Goal: Navigation & Orientation: Find specific page/section

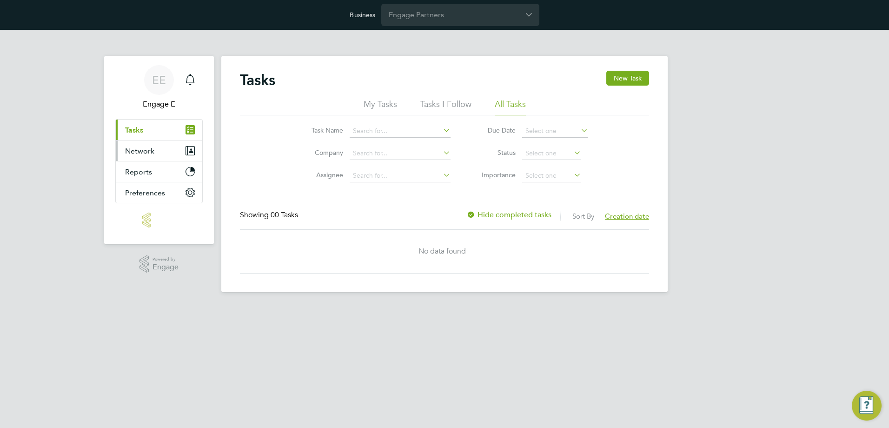
click at [153, 153] on span "Network" at bounding box center [139, 151] width 29 height 9
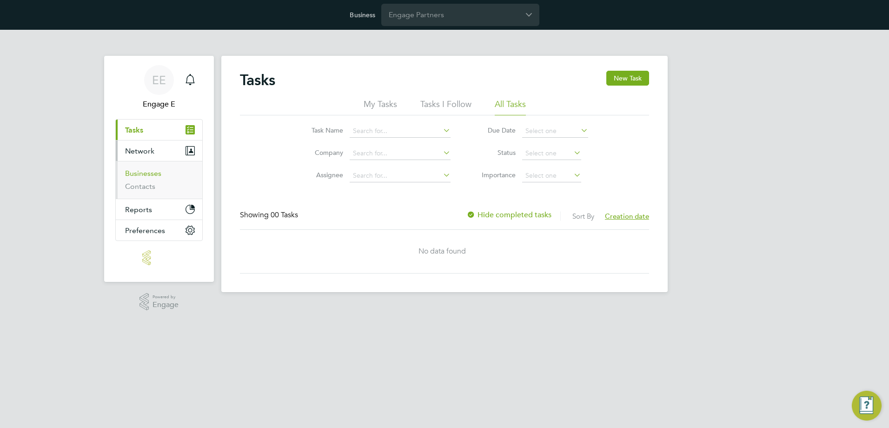
click at [150, 171] on link "Businesses" at bounding box center [143, 173] width 36 height 9
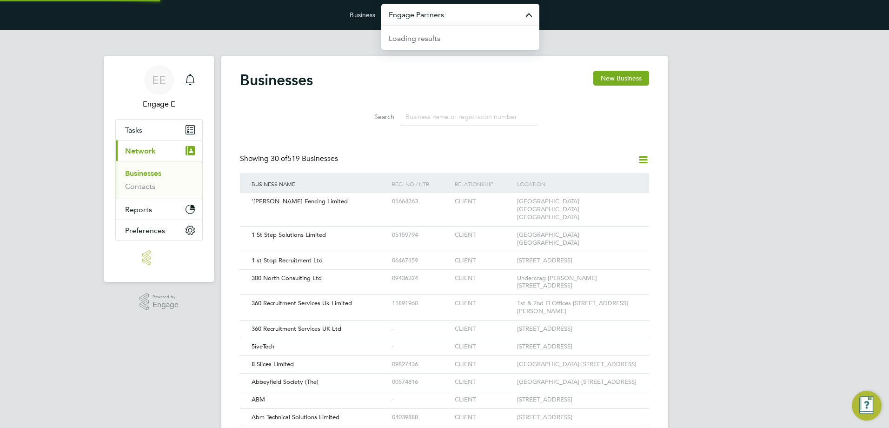
click at [434, 25] on input "Engage Partners" at bounding box center [460, 15] width 158 height 22
drag, startPoint x: 435, startPoint y: 22, endPoint x: 371, endPoint y: 22, distance: 63.7
click at [371, 22] on form "Business vistry No results found" at bounding box center [444, 15] width 189 height 22
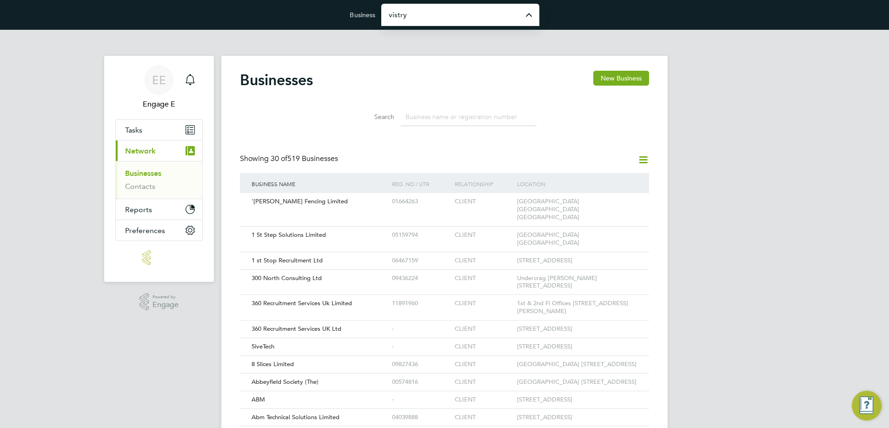
type input "Engage Partners"
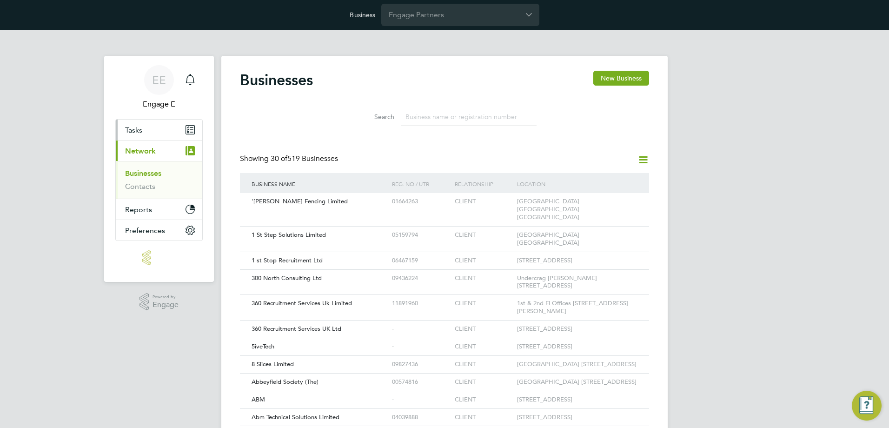
click at [146, 129] on link "Tasks" at bounding box center [159, 130] width 87 height 20
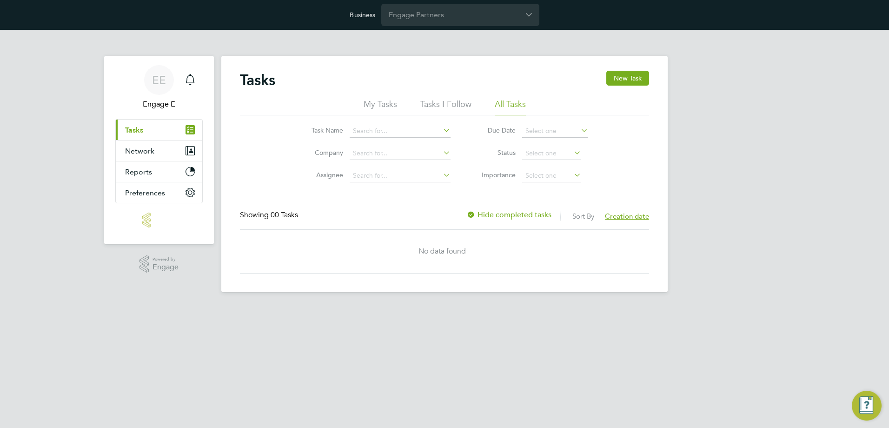
click at [453, 101] on li "Tasks I Follow" at bounding box center [445, 107] width 51 height 17
click at [385, 100] on li "My Tasks" at bounding box center [380, 107] width 33 height 17
click at [173, 195] on button "Preferences" at bounding box center [159, 192] width 87 height 20
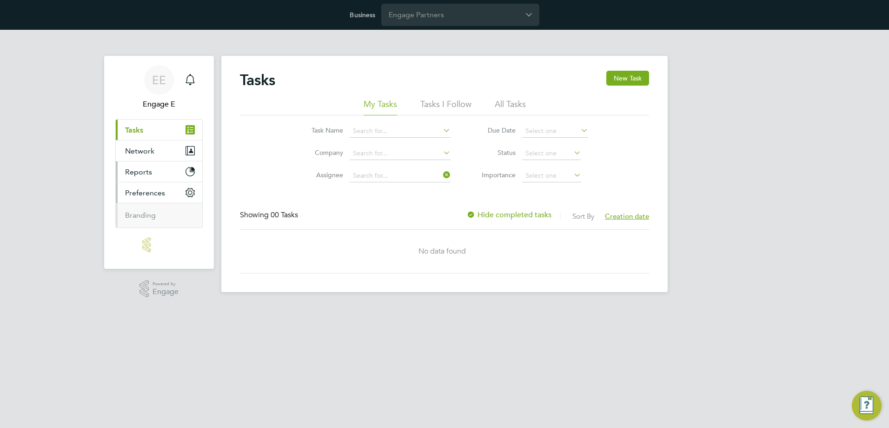
click at [171, 173] on button "Reports" at bounding box center [159, 171] width 87 height 20
click at [154, 196] on link "Workers Report" at bounding box center [152, 194] width 54 height 9
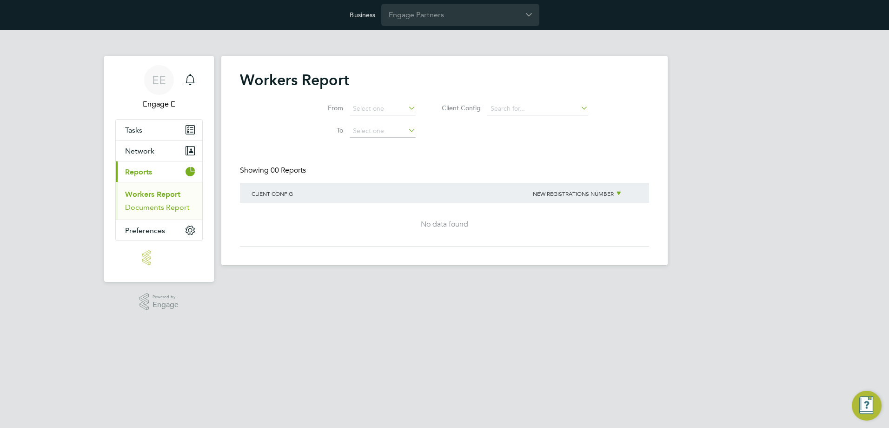
click at [156, 207] on link "Documents Report" at bounding box center [157, 207] width 65 height 9
click at [153, 149] on span "Network" at bounding box center [139, 151] width 29 height 9
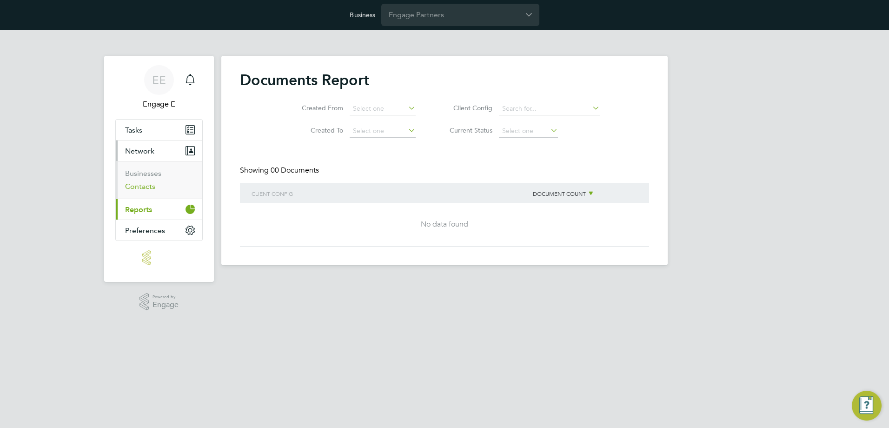
click at [142, 187] on link "Contacts" at bounding box center [140, 186] width 30 height 9
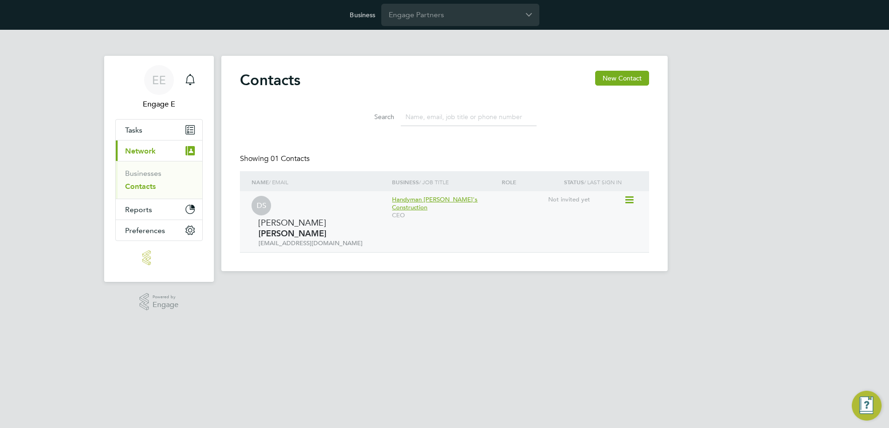
click at [454, 203] on span "Handyman [PERSON_NAME]'s Construction" at bounding box center [435, 203] width 86 height 16
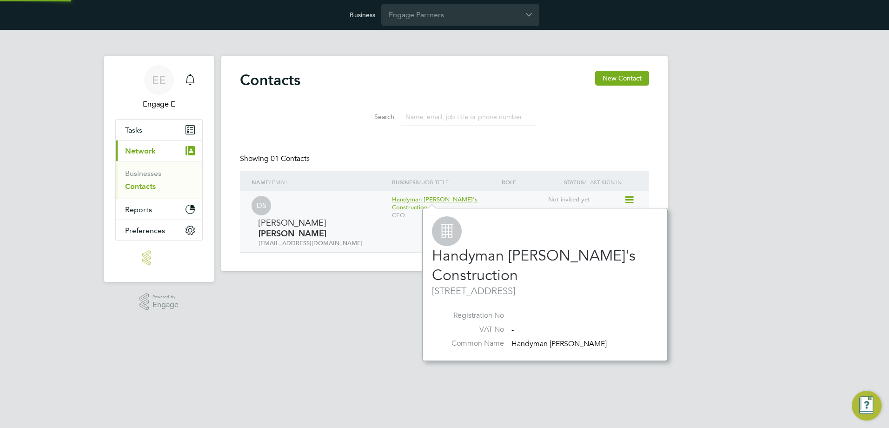
scroll to position [8, 87]
click at [353, 243] on div "Contacts New Contact Search Showing 01 Contacts Name / Email Business / Job Tit…" at bounding box center [444, 163] width 447 height 215
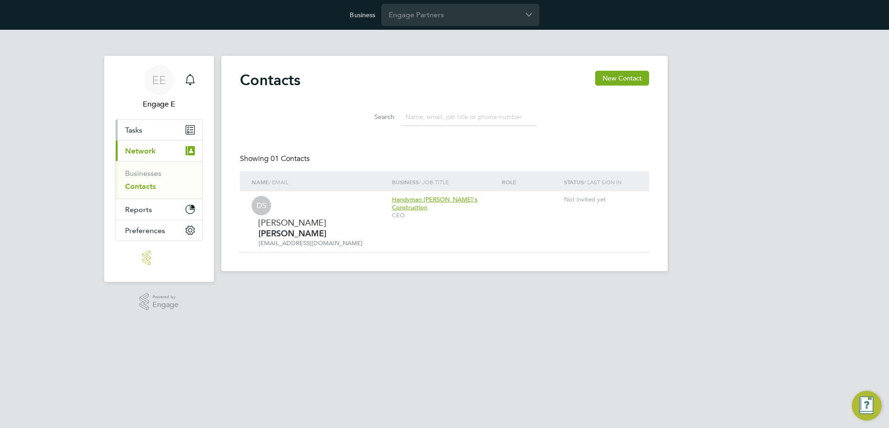
click at [145, 128] on link "Tasks" at bounding box center [159, 130] width 87 height 20
